Goal: Information Seeking & Learning: Learn about a topic

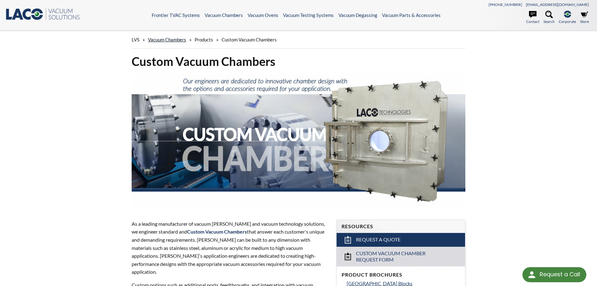
click at [174, 40] on link "Vacuum Chambers" at bounding box center [167, 40] width 38 height 6
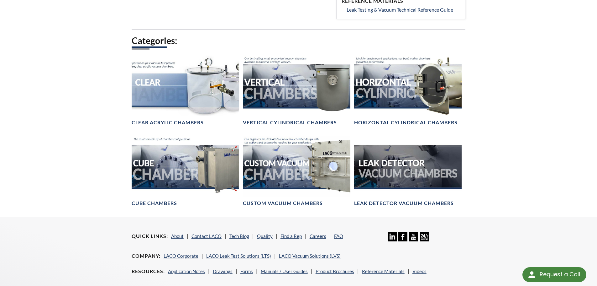
scroll to position [335, 0]
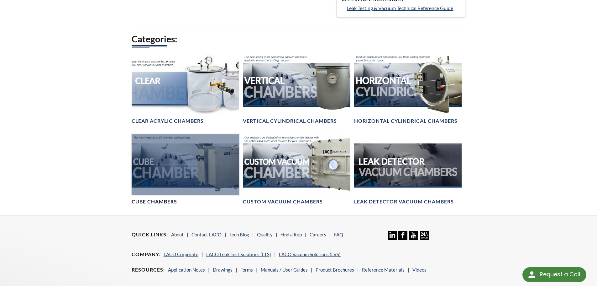
click at [178, 165] on div at bounding box center [186, 164] width 108 height 61
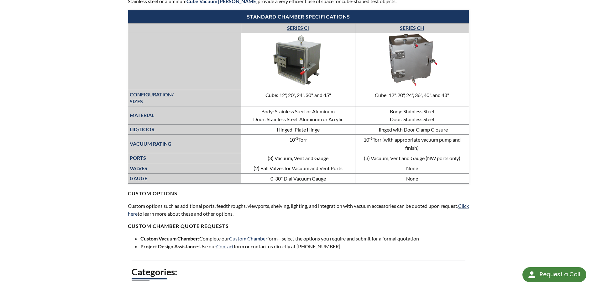
scroll to position [219, 0]
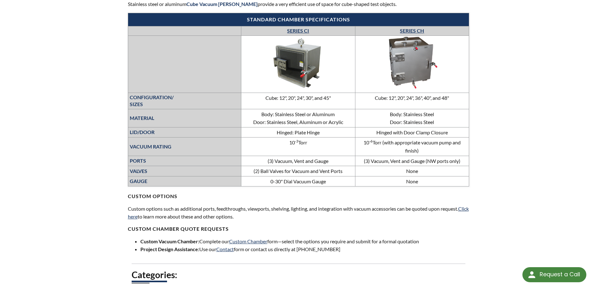
click at [302, 31] on link "SERIES CI" at bounding box center [298, 31] width 22 height 6
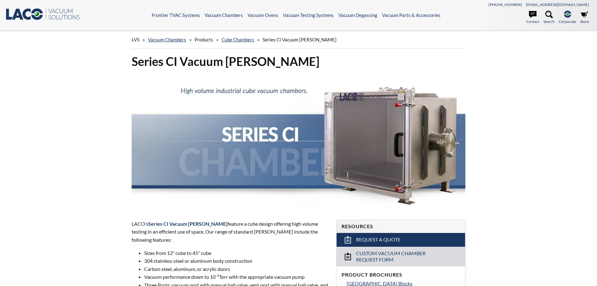
select select "Language Translate Widget"
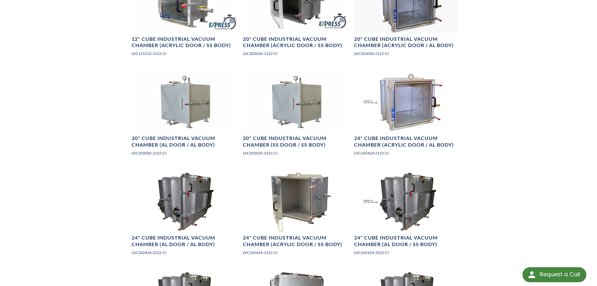
scroll to position [397, 0]
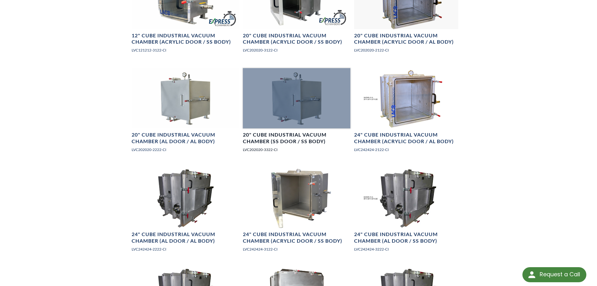
click at [273, 134] on h4 "20" Cube Industrial Vacuum Chamber (SS Door / SS Body)" at bounding box center [297, 137] width 108 height 13
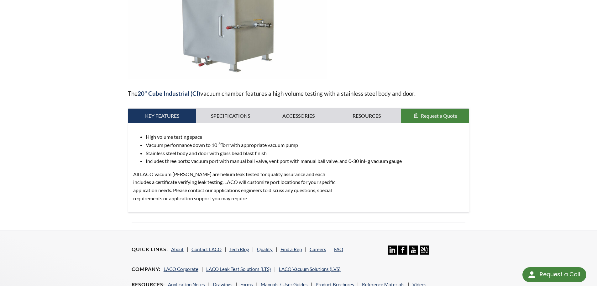
scroll to position [146, 0]
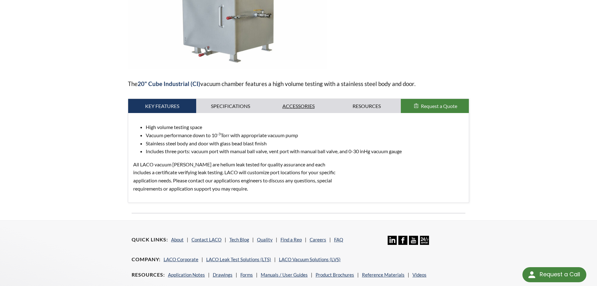
click at [295, 100] on link "Accessories" at bounding box center [299, 106] width 68 height 14
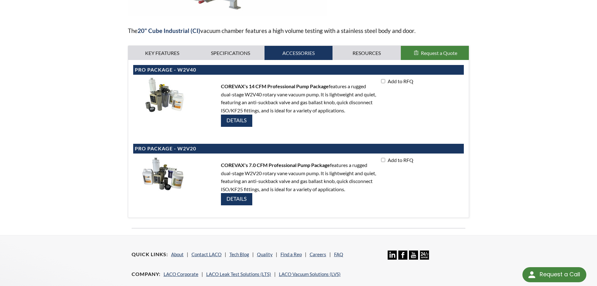
scroll to position [198, 0]
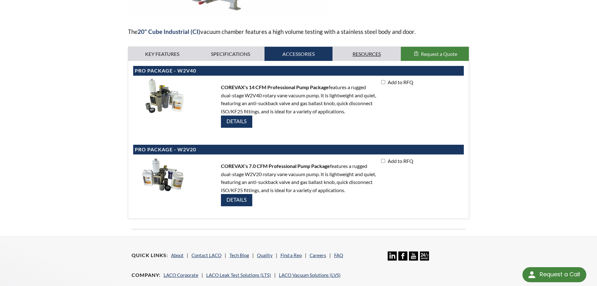
click at [361, 48] on link "Resources" at bounding box center [367, 54] width 68 height 14
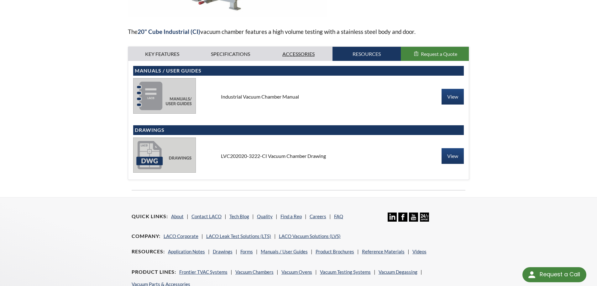
click at [309, 47] on link "Accessories" at bounding box center [299, 54] width 68 height 14
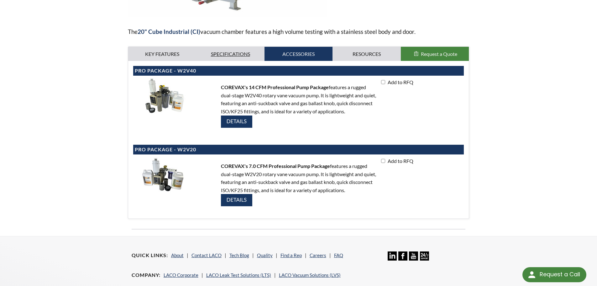
click at [224, 47] on link "Specifications" at bounding box center [230, 54] width 68 height 14
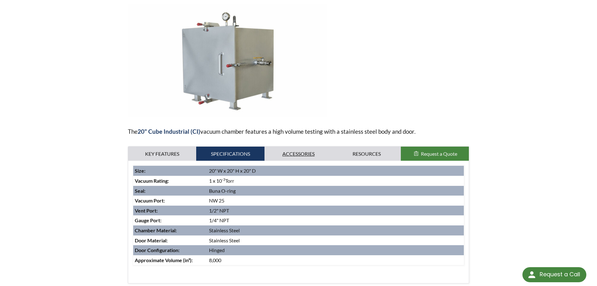
scroll to position [94, 0]
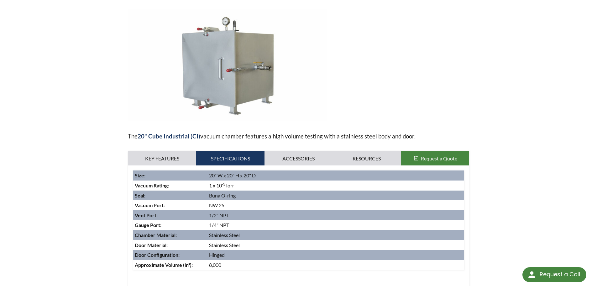
click at [372, 151] on link "Resources" at bounding box center [367, 158] width 68 height 14
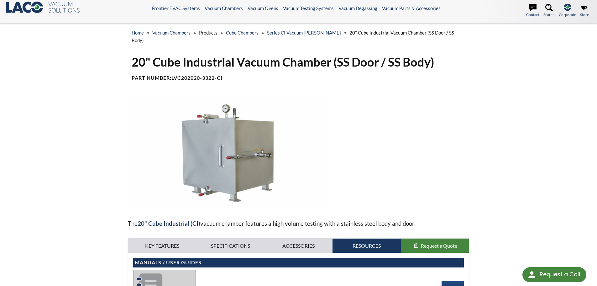
scroll to position [0, 0]
